Goal: Check status: Check status

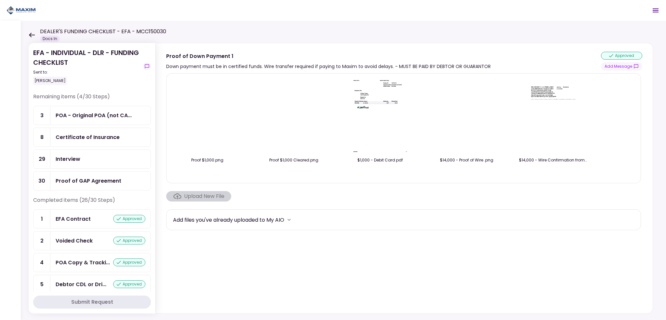
click at [77, 135] on div "Certificate of Insurance" at bounding box center [88, 137] width 64 height 8
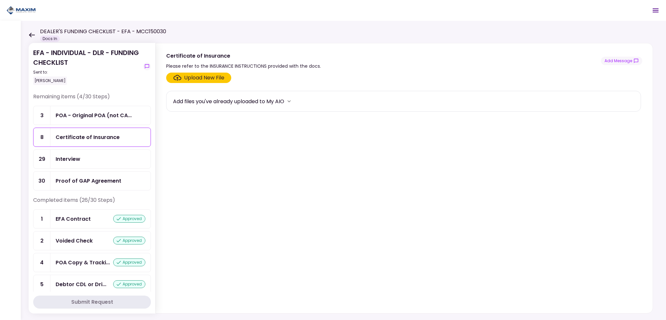
click at [80, 163] on div "Interview" at bounding box center [100, 159] width 100 height 19
click at [76, 117] on div "POA - Original POA (not CA..." at bounding box center [94, 115] width 76 height 8
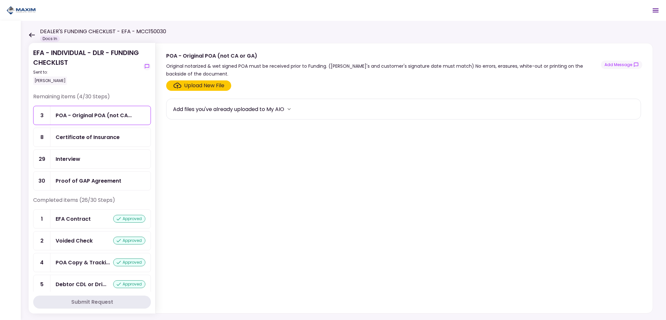
click at [66, 138] on div "Certificate of Insurance" at bounding box center [88, 137] width 64 height 8
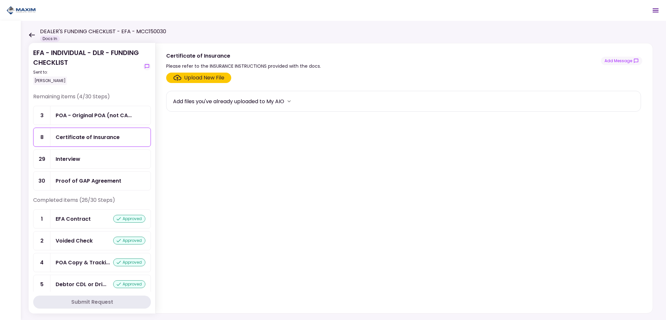
click at [74, 112] on div "POA - Original POA (not CA..." at bounding box center [94, 115] width 76 height 8
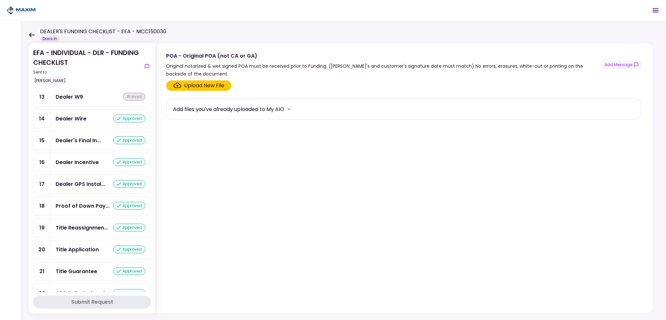
scroll to position [351, 0]
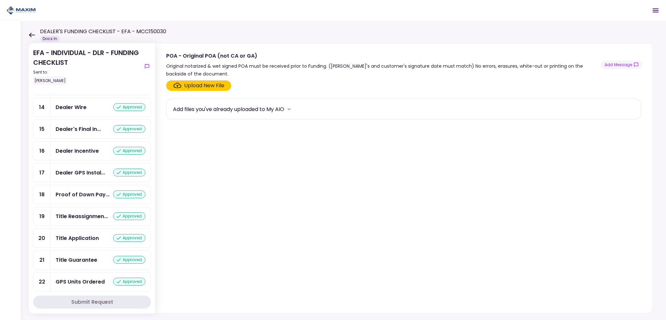
click at [32, 35] on icon at bounding box center [32, 35] width 6 height 5
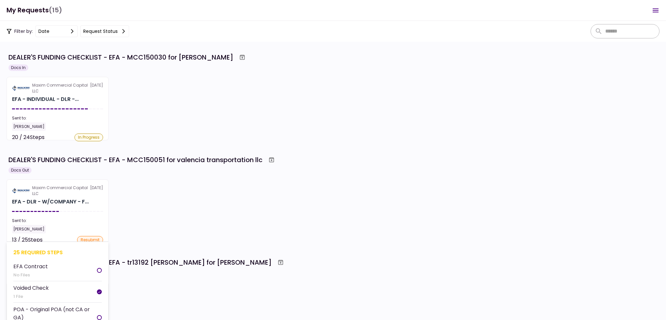
click at [47, 196] on section "Maxim Commercial Capital LLC [DATE] EFA - DLR - W/COMPANY - F... Sent to: [PERS…" at bounding box center [58, 210] width 102 height 63
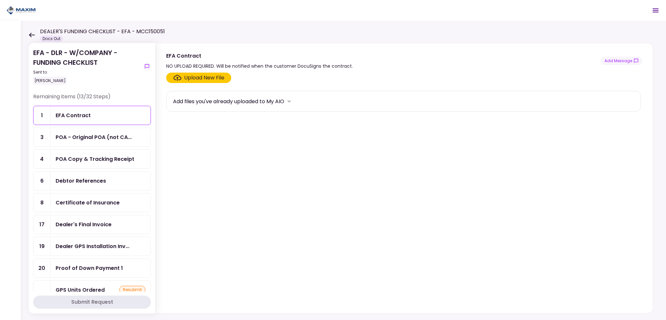
click at [34, 32] on div "DEALER'S FUNDING CHECKLIST - EFA - MCC150051 Docs Out" at bounding box center [97, 35] width 136 height 14
click at [33, 34] on icon at bounding box center [32, 35] width 6 height 5
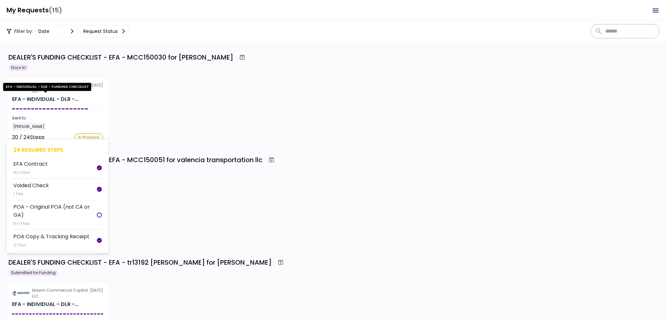
click at [64, 102] on div "EFA - INDIVIDUAL - DLR -..." at bounding box center [45, 99] width 67 height 8
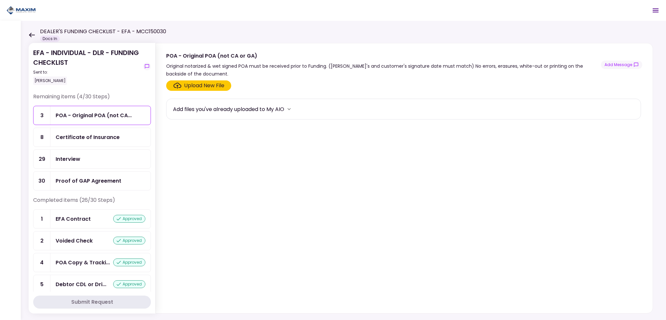
click at [30, 36] on icon at bounding box center [32, 35] width 6 height 5
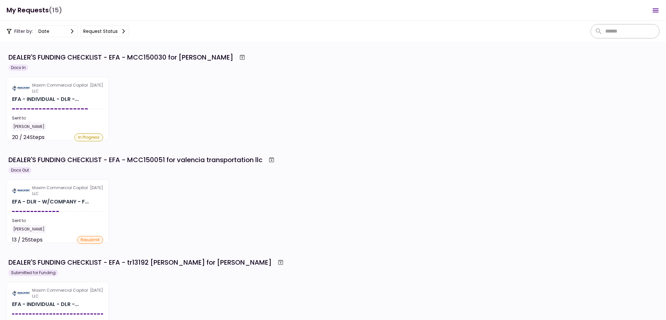
click at [146, 113] on div "Maxim Commercial Capital LLC [DATE] EFA - INDIVIDUAL - DLR -... Sent to: [PERSO…" at bounding box center [333, 108] width 653 height 63
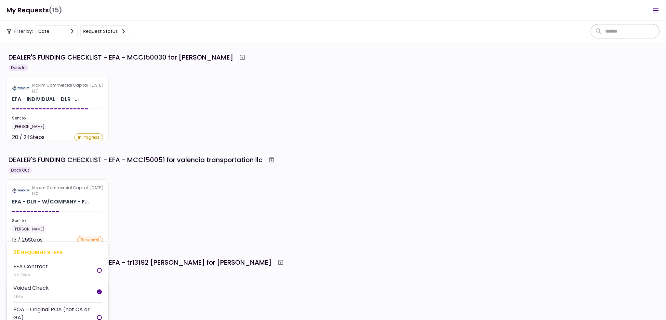
click at [41, 202] on div "EFA - DLR - W/COMPANY - F..." at bounding box center [50, 202] width 77 height 8
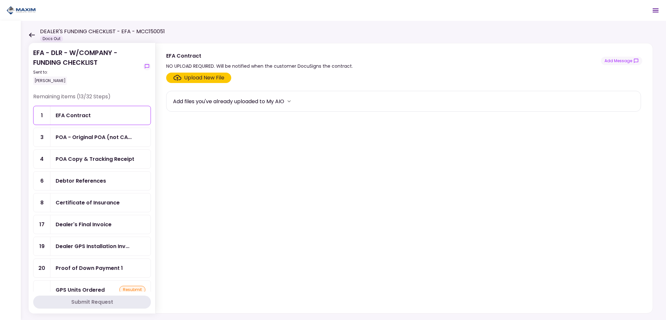
click at [31, 33] on icon at bounding box center [32, 35] width 6 height 5
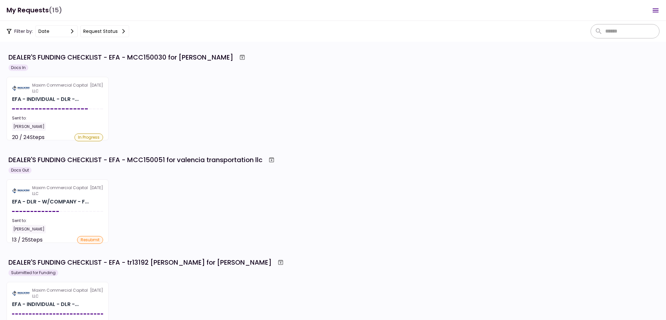
click at [221, 212] on div "Maxim Commercial Capital LLC [DATE] EFA - DLR - W/COMPANY - F... Sent to: [PERS…" at bounding box center [333, 210] width 653 height 63
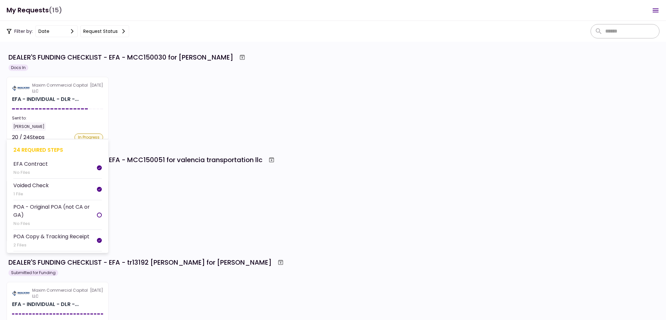
click at [67, 119] on div "Sent to:" at bounding box center [57, 118] width 91 height 6
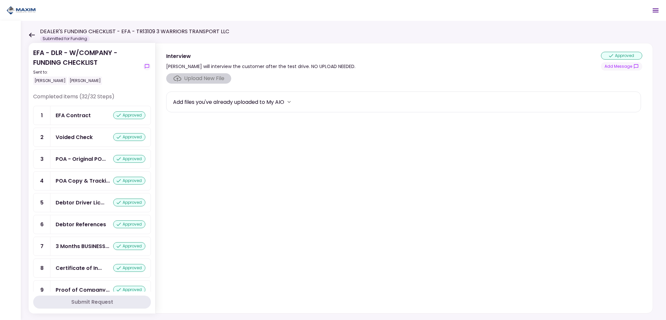
click at [32, 35] on icon at bounding box center [32, 35] width 6 height 5
